Goal: Transaction & Acquisition: Purchase product/service

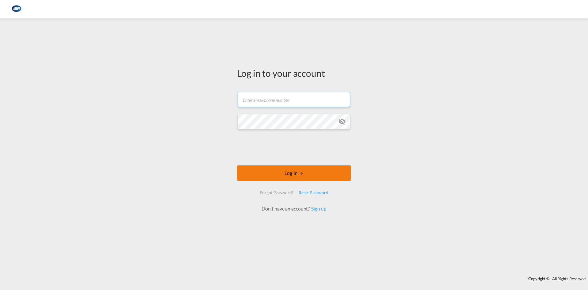
type input "[EMAIL_ADDRESS][DOMAIN_NAME]"
click at [297, 173] on button "Log In" at bounding box center [294, 172] width 114 height 15
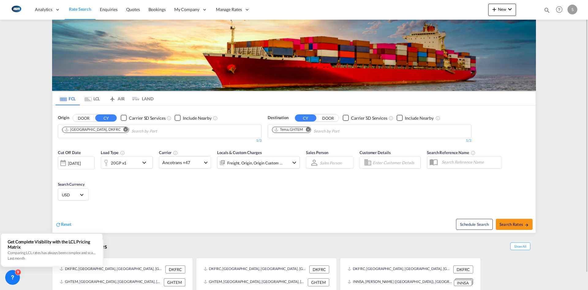
click at [124, 130] on md-icon "Remove" at bounding box center [126, 129] width 5 height 5
click at [106, 129] on input "Chips input." at bounding box center [91, 131] width 58 height 10
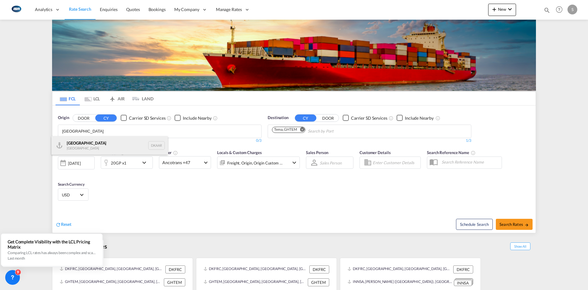
type input "[GEOGRAPHIC_DATA]"
click at [79, 143] on div "Aarhus [GEOGRAPHIC_DATA] DKAAR" at bounding box center [109, 145] width 116 height 18
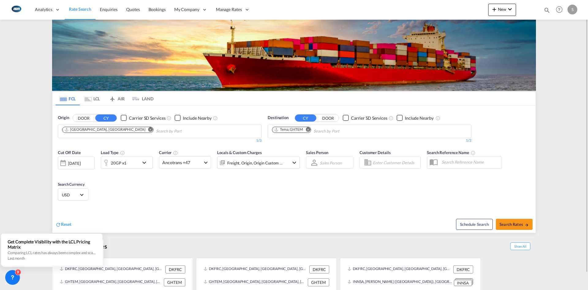
click at [315, 130] on input "Chips input." at bounding box center [343, 131] width 58 height 10
click at [313, 130] on md-chips-wrap "Tema, GHTEM" at bounding box center [322, 130] width 103 height 11
click at [309, 129] on md-icon "Remove" at bounding box center [308, 129] width 5 height 5
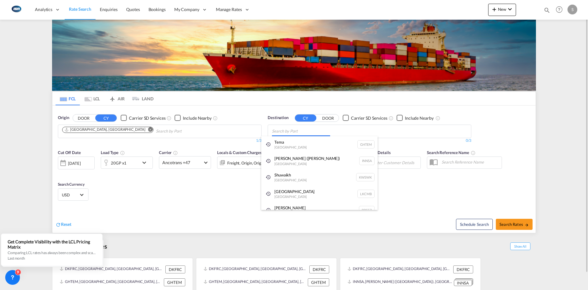
click at [309, 129] on body "Analytics Reports Dashboard Rate Search Enquiries Quotes Bookings" at bounding box center [294, 145] width 588 height 290
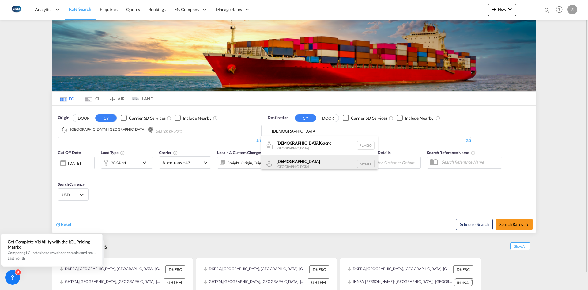
type input "[DEMOGRAPHIC_DATA]"
click at [323, 159] on div "[DEMOGRAPHIC_DATA] [GEOGRAPHIC_DATA] MVMLE" at bounding box center [319, 163] width 116 height 18
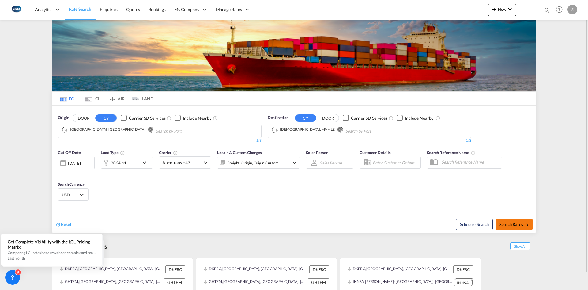
click at [516, 226] on span "Search Rates" at bounding box center [514, 224] width 29 height 5
type input "DKAAR to MVMLE / [DATE]"
